Goal: Information Seeking & Learning: Learn about a topic

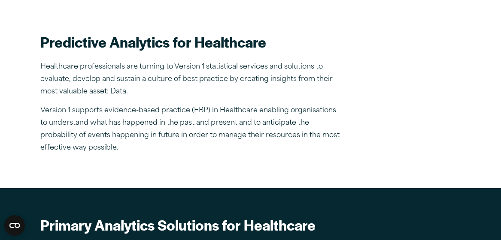
scroll to position [573, 0]
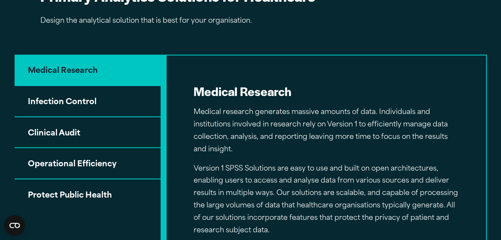
click at [70, 86] on button "Infection Control" at bounding box center [88, 101] width 146 height 31
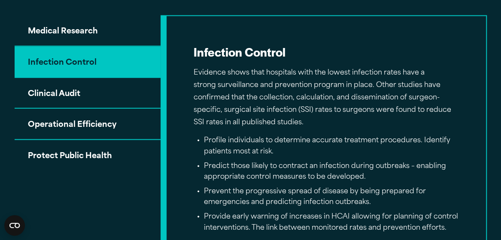
click at [59, 91] on button "Clinical Audit" at bounding box center [88, 93] width 146 height 31
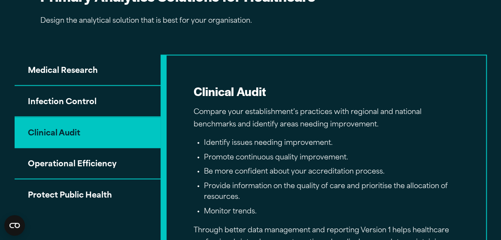
click at [61, 148] on button "Operational Efficiency" at bounding box center [88, 163] width 146 height 31
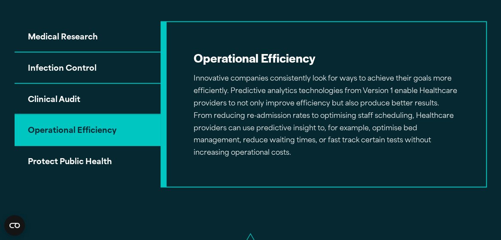
click at [79, 162] on button "Protect Public Health" at bounding box center [88, 161] width 146 height 30
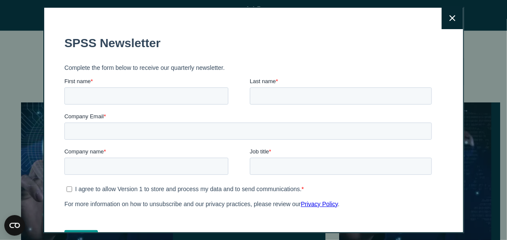
drag, startPoint x: 505, startPoint y: 134, endPoint x: 506, endPoint y: 163, distance: 29.2
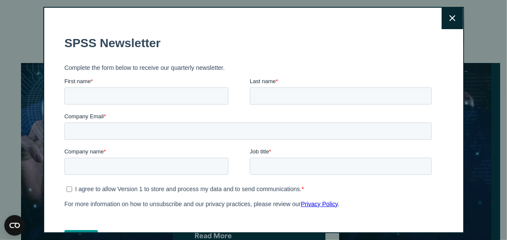
click at [450, 15] on icon at bounding box center [453, 18] width 6 height 6
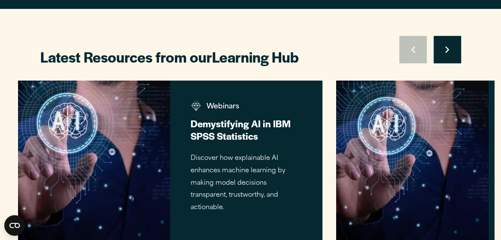
click at [288, 118] on h3 "Demystifying AI in IBM SPSS Statistics" at bounding box center [247, 130] width 112 height 25
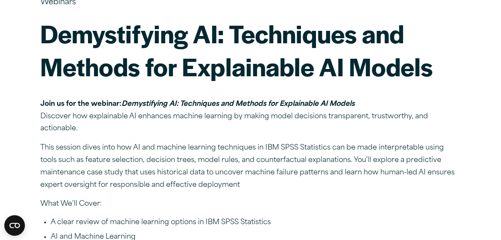
scroll to position [109, 0]
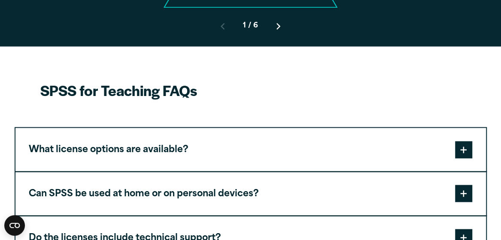
click at [463, 141] on span at bounding box center [463, 149] width 17 height 17
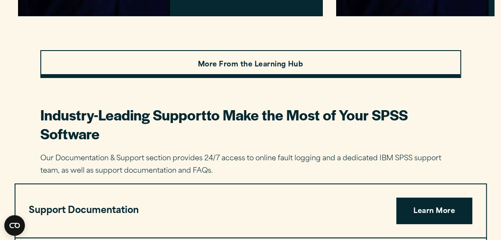
scroll to position [1821, 0]
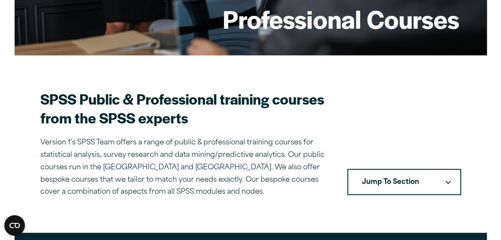
click at [446, 169] on button "Jump To Section" at bounding box center [404, 182] width 114 height 27
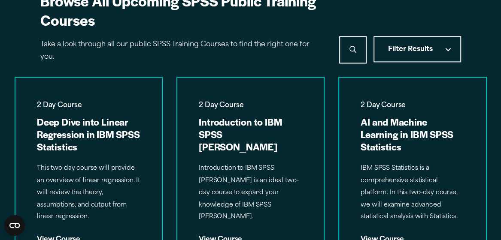
scroll to position [630, 0]
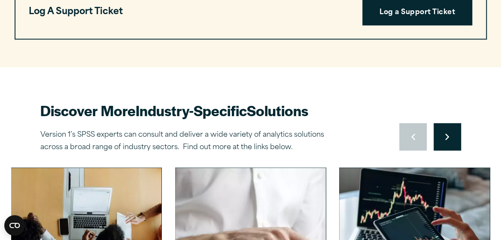
scroll to position [2593, 0]
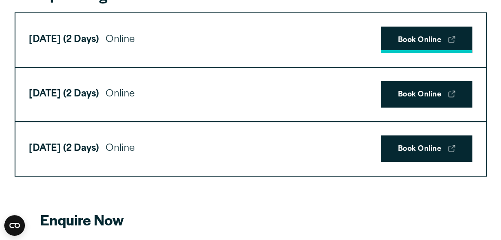
click at [406, 45] on link "Book Online" at bounding box center [426, 40] width 91 height 27
